Goal: Task Accomplishment & Management: Use online tool/utility

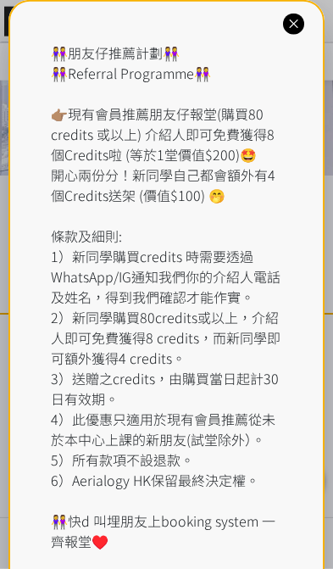
scroll to position [163, 0]
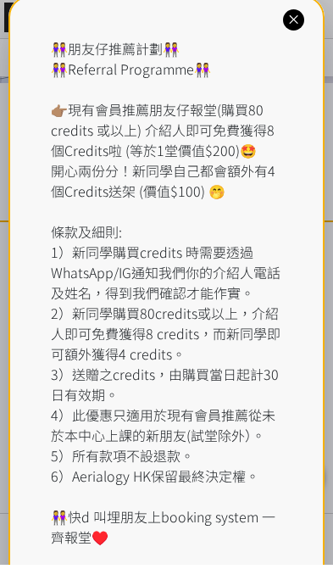
click at [310, 14] on div "👭朋友仔推薦計劃👭 👭Referral Programme👭 👉🏽現有會員推薦朋友仔報堂(購買80 credits 或以上) 介紹人即可免費獲得8個Credi…" at bounding box center [166, 307] width 316 height 614
click at [295, 16] on icon at bounding box center [294, 24] width 16 height 16
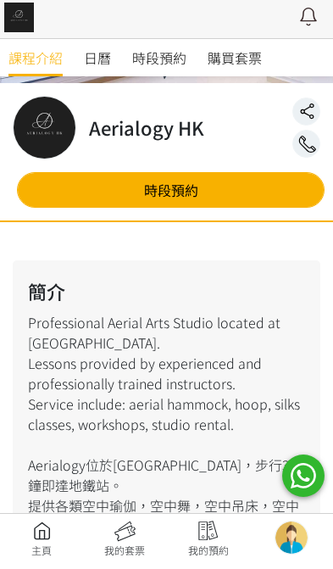
click at [56, 535] on link at bounding box center [41, 543] width 83 height 37
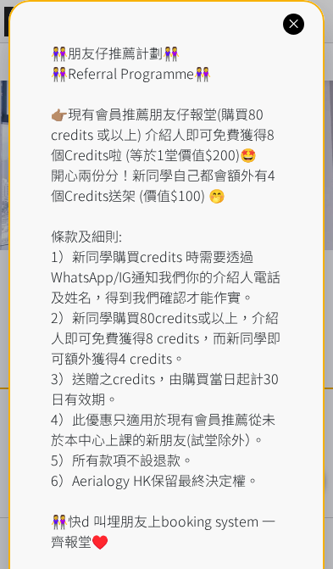
click at [292, 16] on icon at bounding box center [294, 24] width 16 height 16
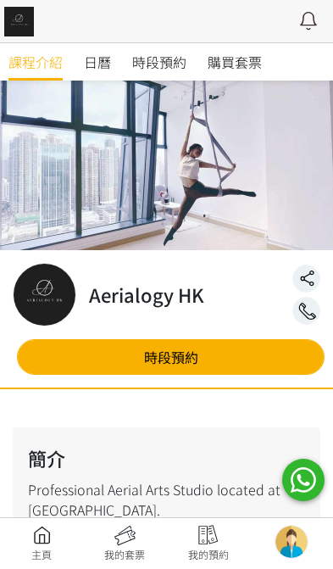
click at [162, 62] on span "時段預約" at bounding box center [159, 62] width 54 height 20
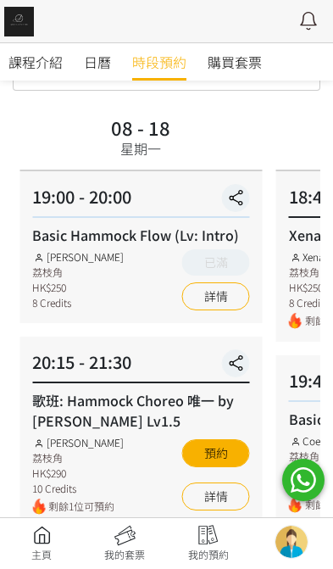
scroll to position [93, 0]
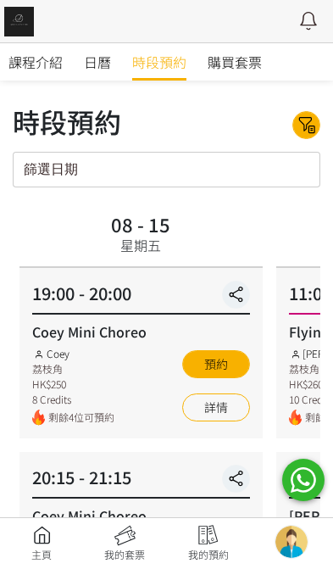
scroll to position [89, 0]
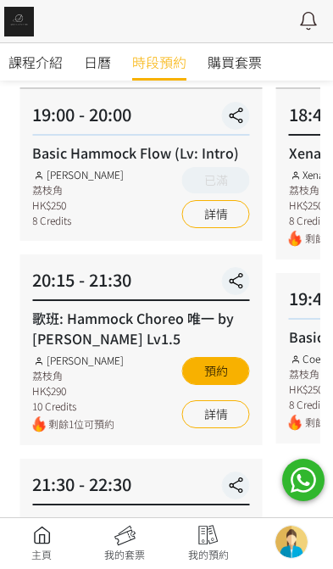
scroll to position [140, 0]
